Goal: Navigation & Orientation: Find specific page/section

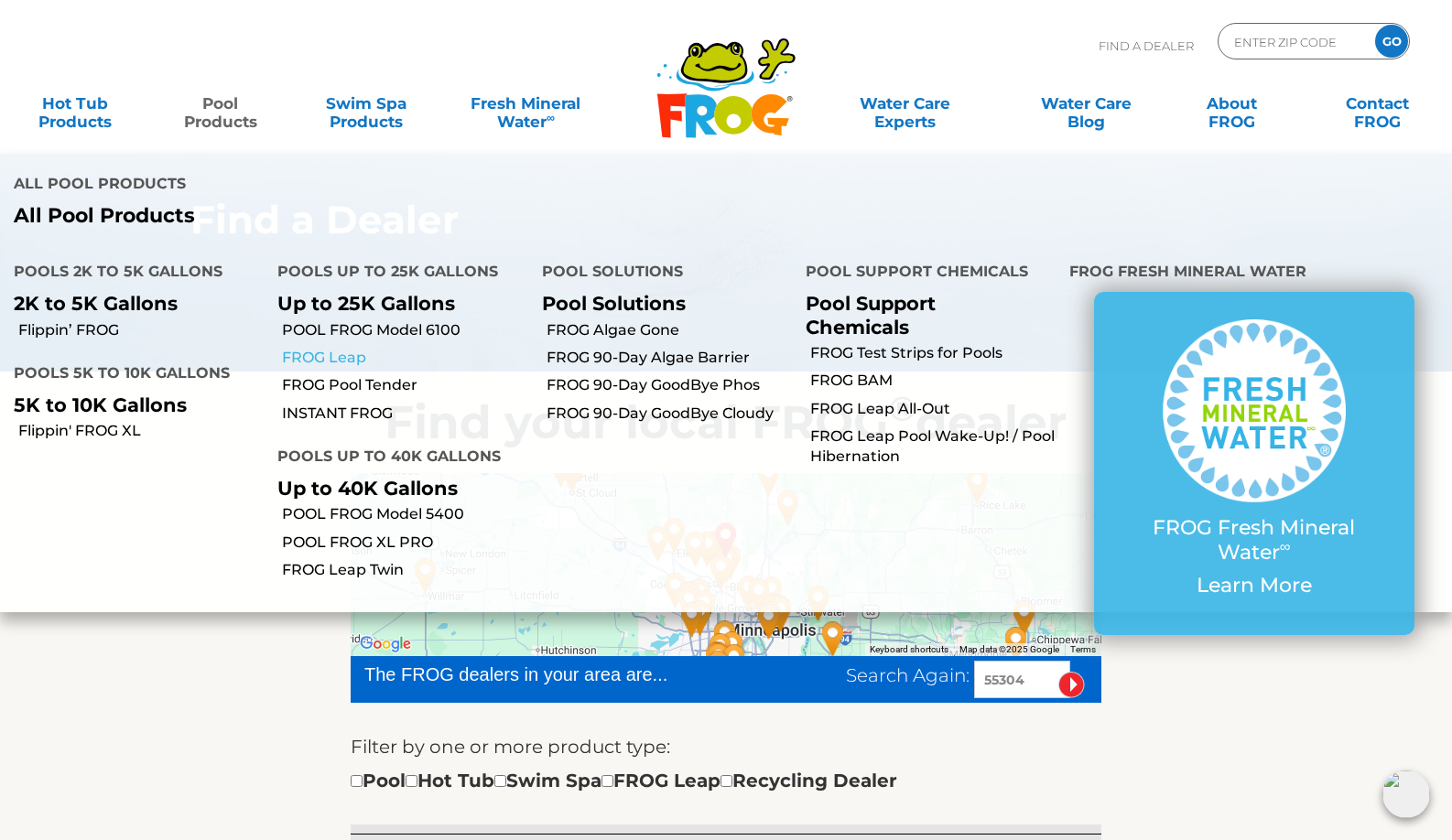
click at [308, 348] on link "FROG Leap" at bounding box center [404, 358] width 246 height 21
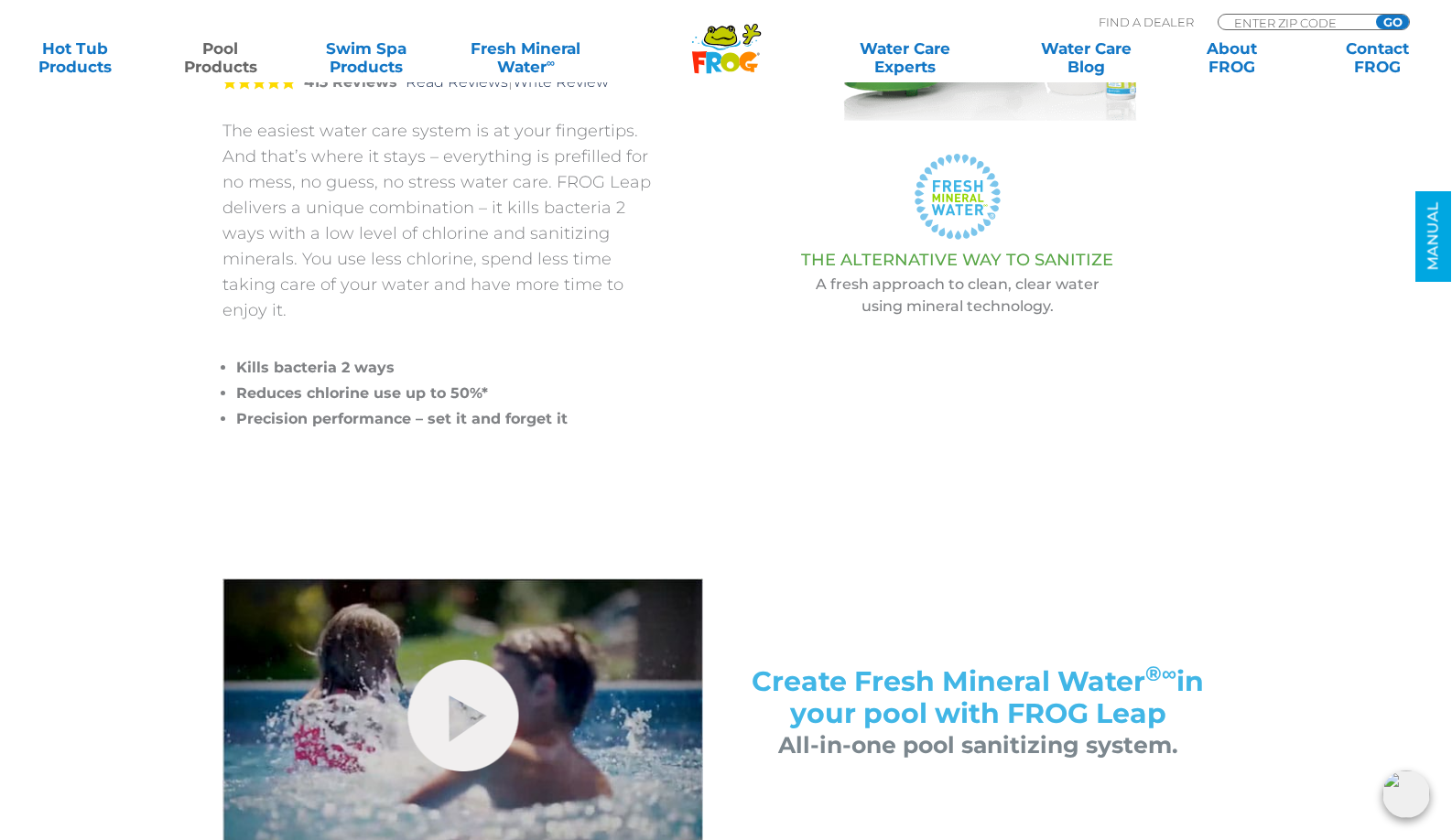
scroll to position [445, 0]
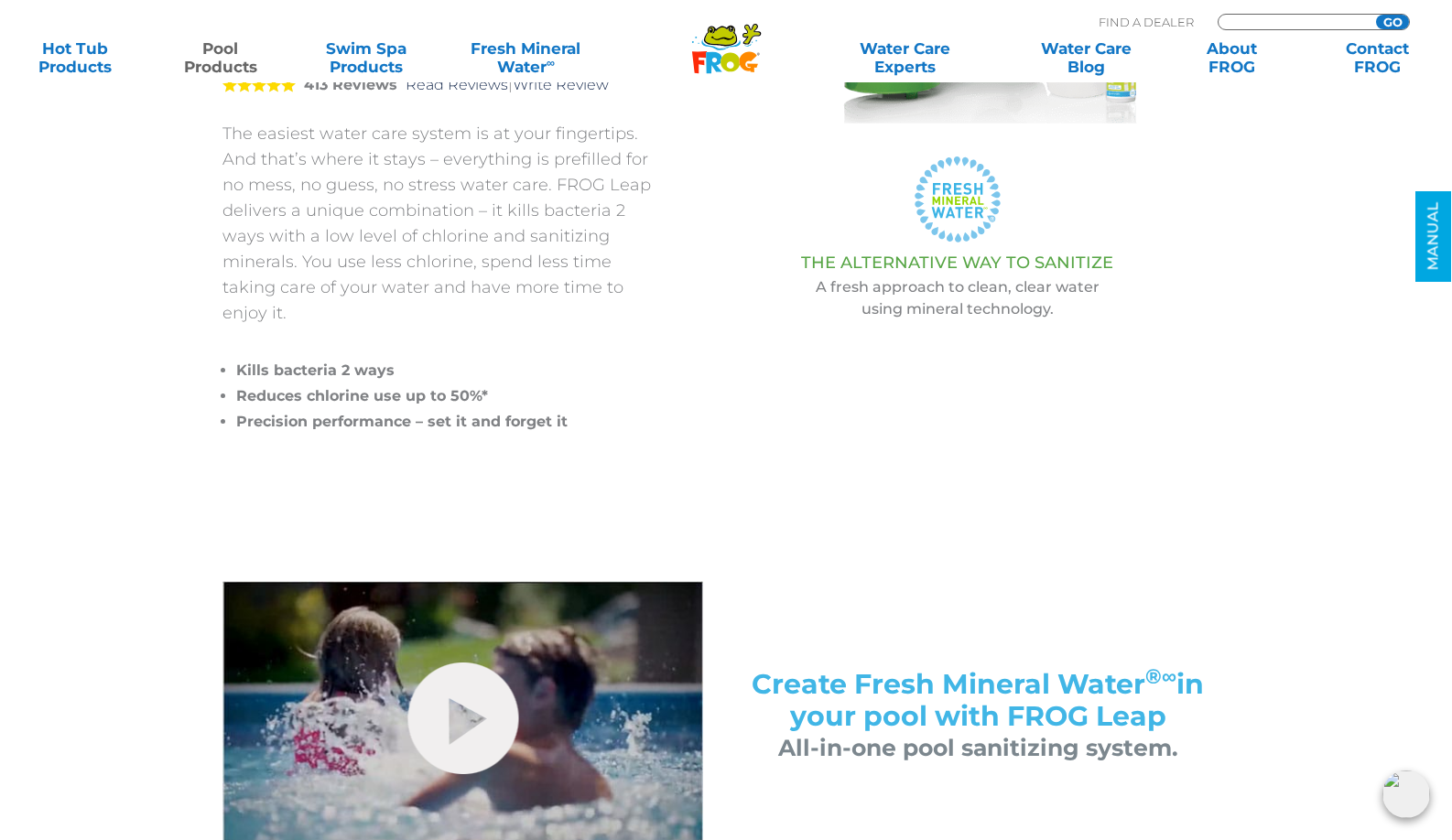
click at [1236, 22] on input "Zip Code Form" at bounding box center [1293, 22] width 123 height 16
type input "55304"
click at [1390, 22] on input "GO" at bounding box center [1392, 22] width 33 height 15
